Goal: Information Seeking & Learning: Learn about a topic

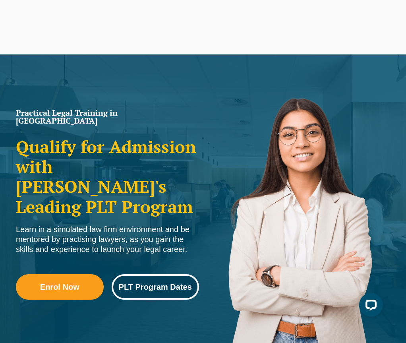
click at [135, 283] on span "PLT Program Dates" at bounding box center [155, 287] width 73 height 8
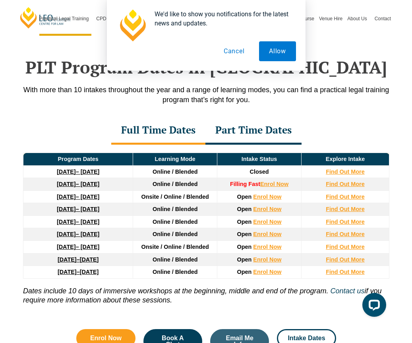
scroll to position [1016, 0]
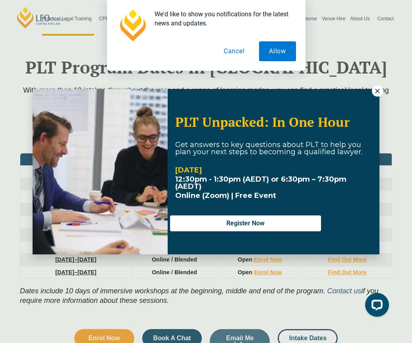
click at [377, 89] on icon at bounding box center [377, 90] width 7 height 7
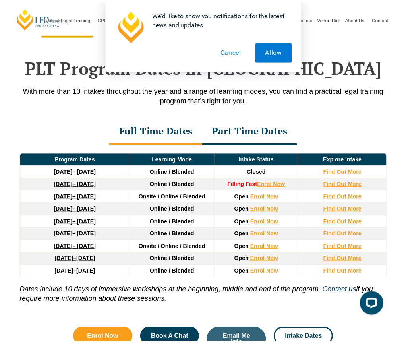
scroll to position [1012, 0]
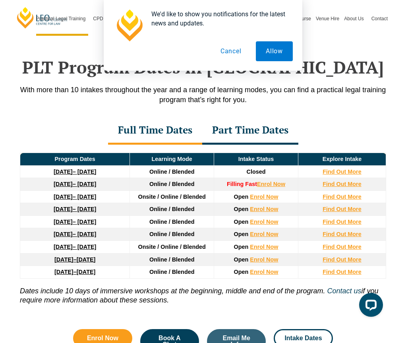
click at [235, 117] on div "Part Time Dates" at bounding box center [250, 131] width 96 height 28
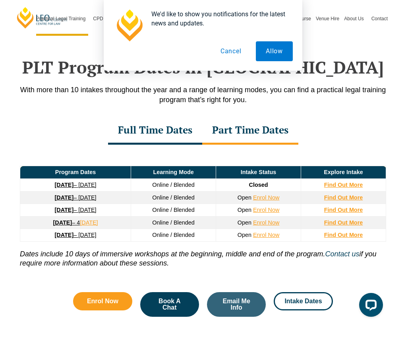
click at [154, 117] on div "Full Time Dates" at bounding box center [155, 131] width 94 height 28
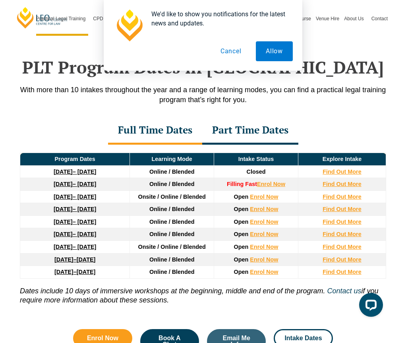
click at [237, 117] on div "Part Time Dates" at bounding box center [250, 131] width 96 height 28
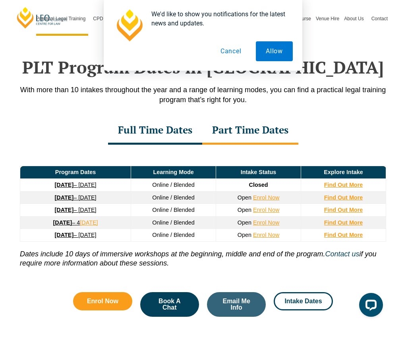
click at [140, 117] on div "Full Time Dates" at bounding box center [155, 131] width 94 height 28
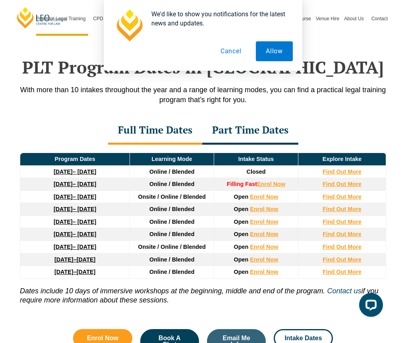
click at [242, 117] on div "Part Time Dates" at bounding box center [250, 131] width 96 height 28
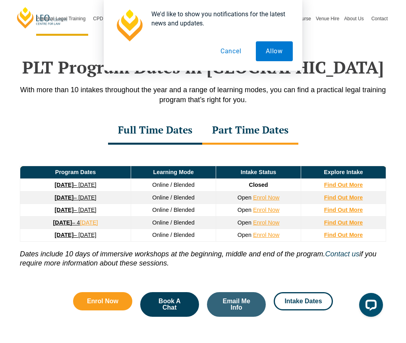
click at [146, 117] on div "Full Time Dates" at bounding box center [155, 131] width 94 height 28
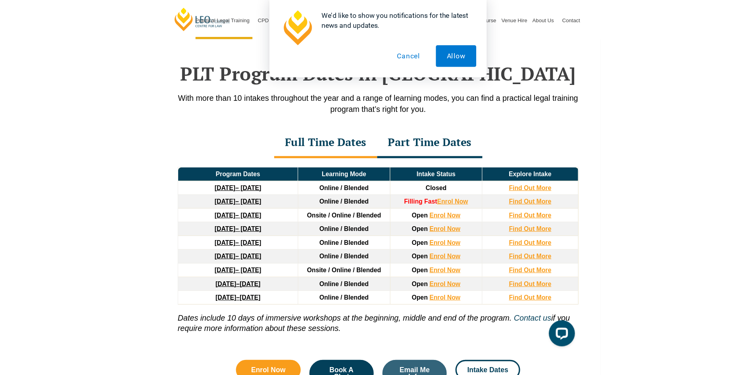
scroll to position [1036, 0]
